Goal: Find specific page/section: Find specific page/section

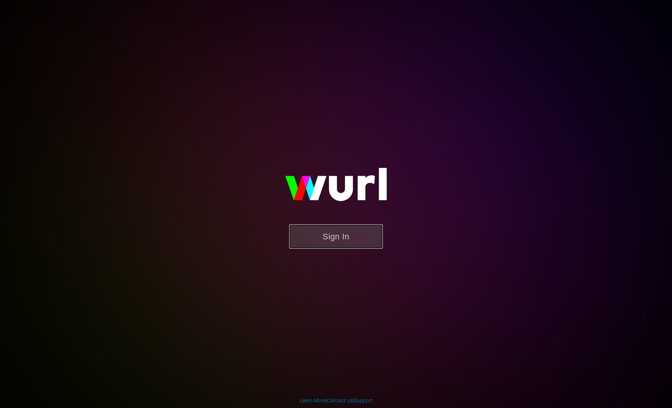
click at [344, 231] on button "Sign In" at bounding box center [336, 237] width 94 height 24
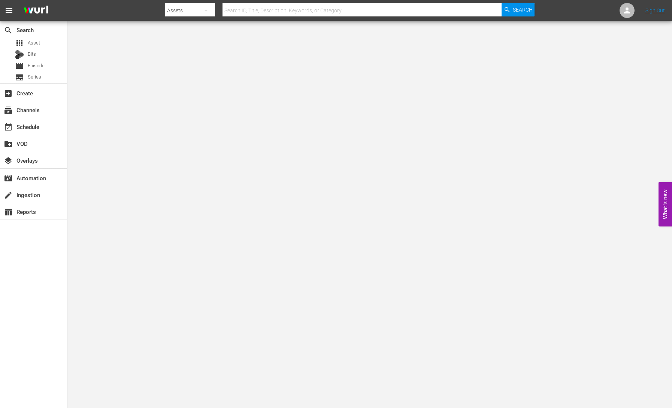
click at [662, 191] on button "What's new 0" at bounding box center [664, 204] width 13 height 45
click at [42, 113] on div "subscriptions Channels" at bounding box center [33, 109] width 67 height 15
